Goal: Check status: Check status

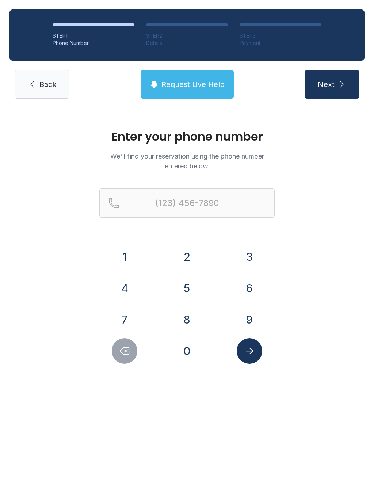
click at [122, 323] on button "7" at bounding box center [125, 320] width 26 height 26
click at [258, 257] on button "3" at bounding box center [250, 257] width 26 height 26
click at [128, 254] on button "1" at bounding box center [125, 257] width 26 height 26
click at [251, 257] on button "3" at bounding box center [250, 257] width 26 height 26
click at [190, 283] on button "5" at bounding box center [187, 289] width 26 height 26
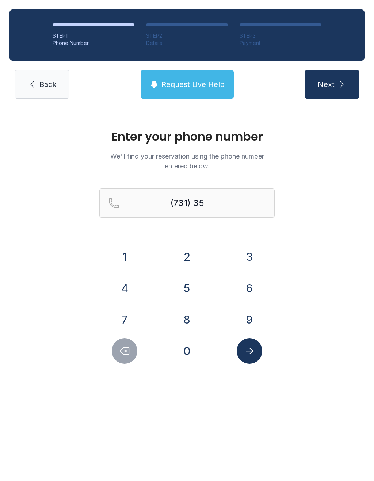
click at [189, 323] on button "8" at bounding box center [187, 320] width 26 height 26
click at [187, 355] on button "0" at bounding box center [187, 351] width 26 height 26
click at [190, 286] on button "5" at bounding box center [187, 289] width 26 height 26
click at [242, 253] on button "3" at bounding box center [250, 257] width 26 height 26
click at [186, 323] on button "8" at bounding box center [187, 320] width 26 height 26
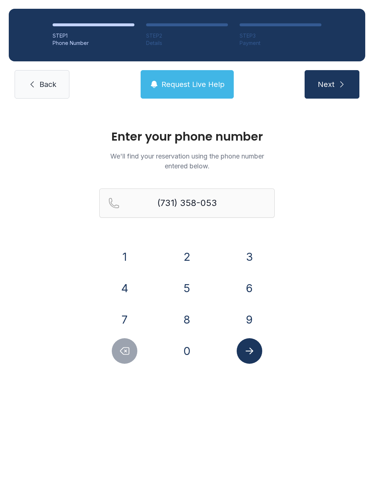
type input "[PHONE_NUMBER]"
click at [258, 346] on button "Submit lookup form" at bounding box center [250, 351] width 26 height 26
